Goal: Information Seeking & Learning: Check status

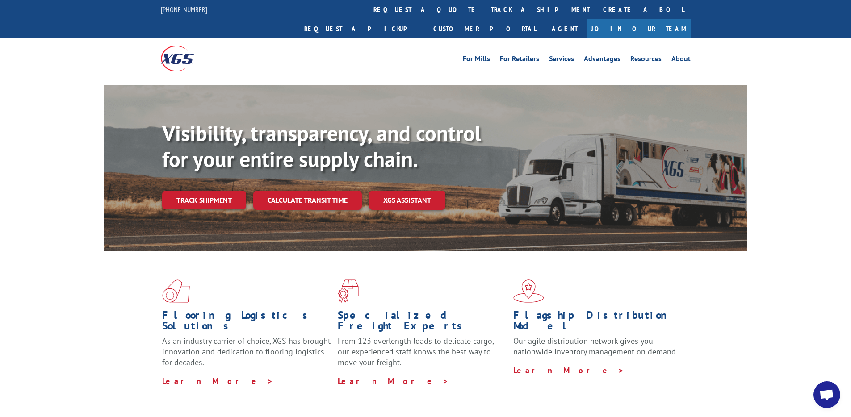
click at [34, 133] on div "Visibility, transparency, and control for your entire supply chain. Track shipm…" at bounding box center [425, 177] width 851 height 184
click at [484, 12] on link "track a shipment" at bounding box center [540, 9] width 112 height 19
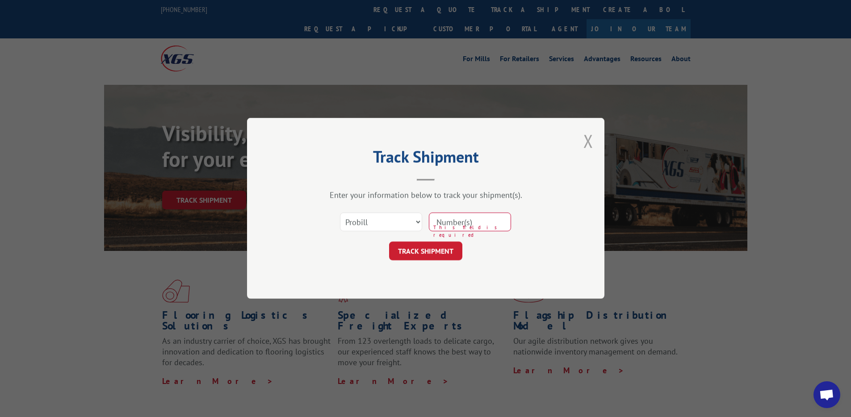
click at [591, 139] on button "Close modal" at bounding box center [588, 141] width 10 height 24
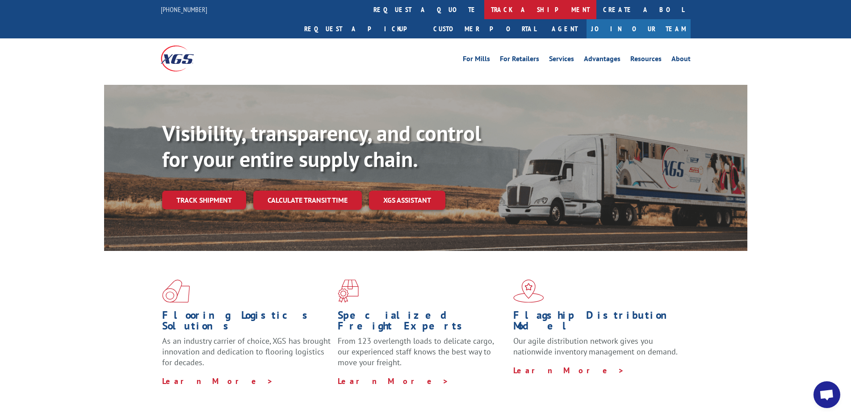
click at [484, 8] on link "track a shipment" at bounding box center [540, 9] width 112 height 19
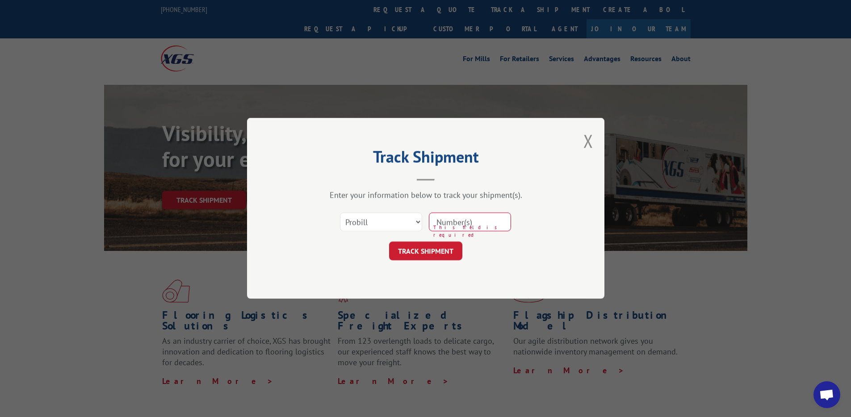
click at [470, 222] on input at bounding box center [470, 222] width 82 height 19
click at [479, 228] on input at bounding box center [470, 222] width 82 height 19
paste input "17603098"
type input "17603098"
click at [432, 250] on button "TRACK SHIPMENT" at bounding box center [425, 251] width 73 height 19
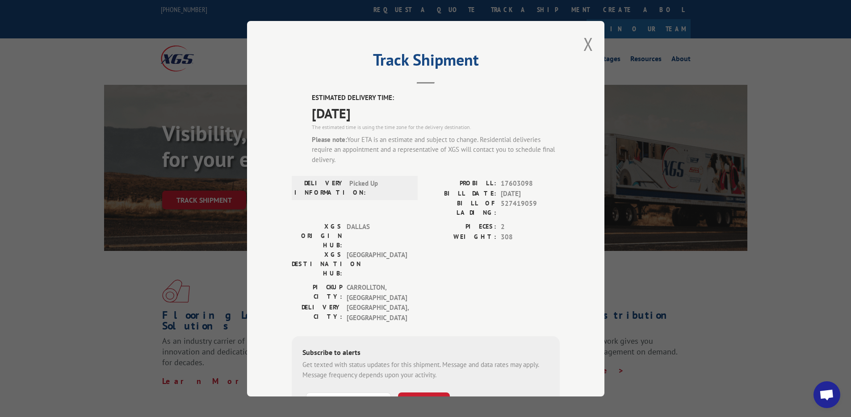
scroll to position [11, 0]
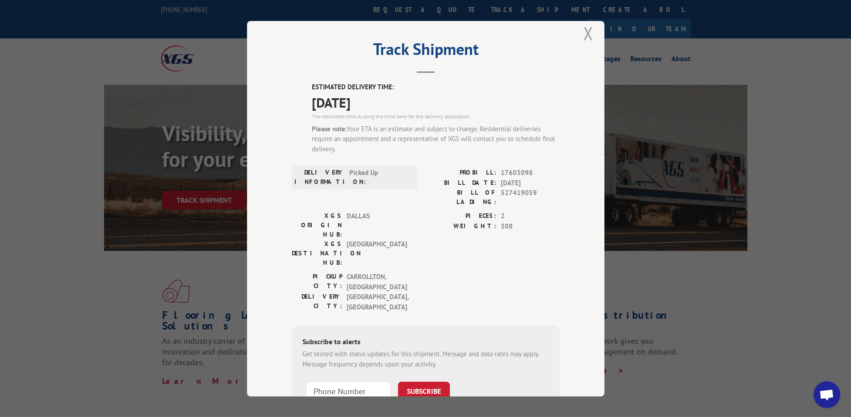
click at [586, 33] on button "Close modal" at bounding box center [588, 33] width 10 height 24
